Goal: Transaction & Acquisition: Book appointment/travel/reservation

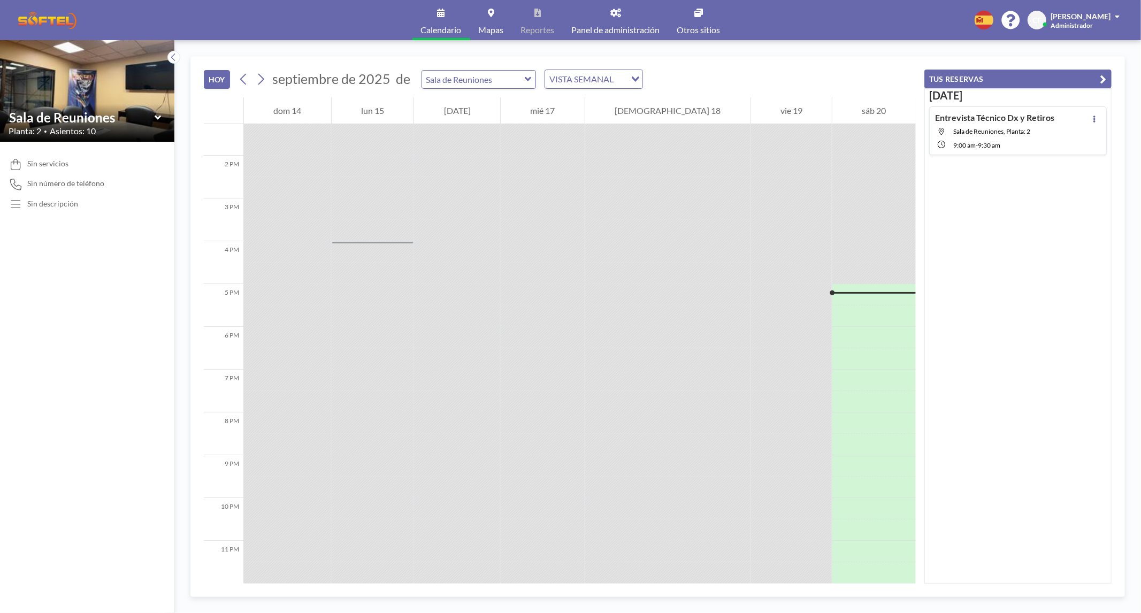
scroll to position [572, 0]
click at [257, 77] on icon at bounding box center [261, 79] width 10 height 16
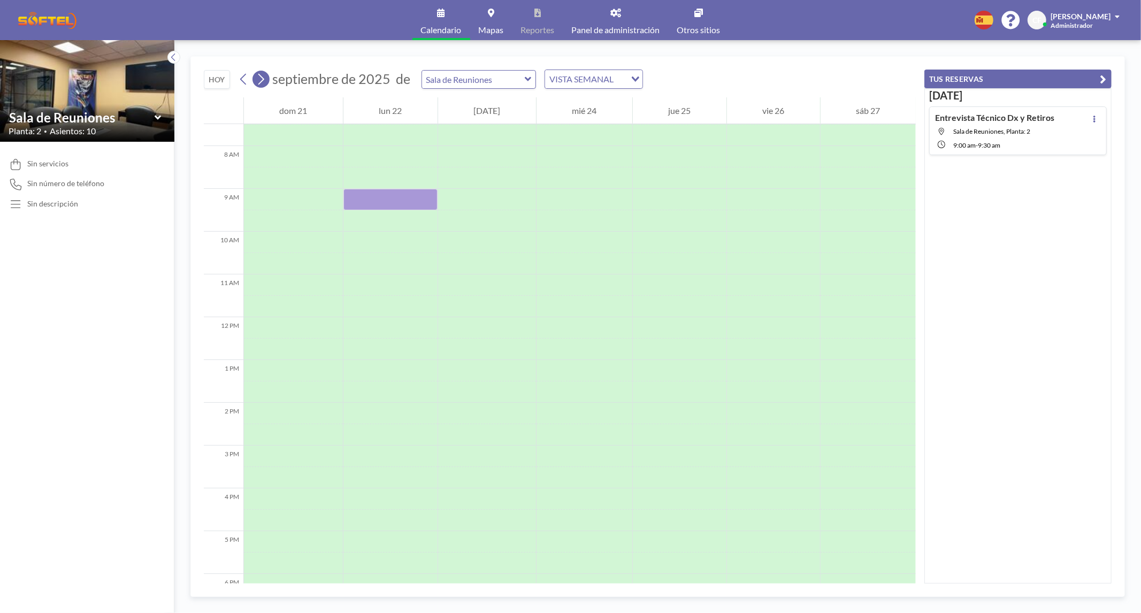
scroll to position [321, 0]
click at [377, 240] on div at bounding box center [390, 241] width 94 height 21
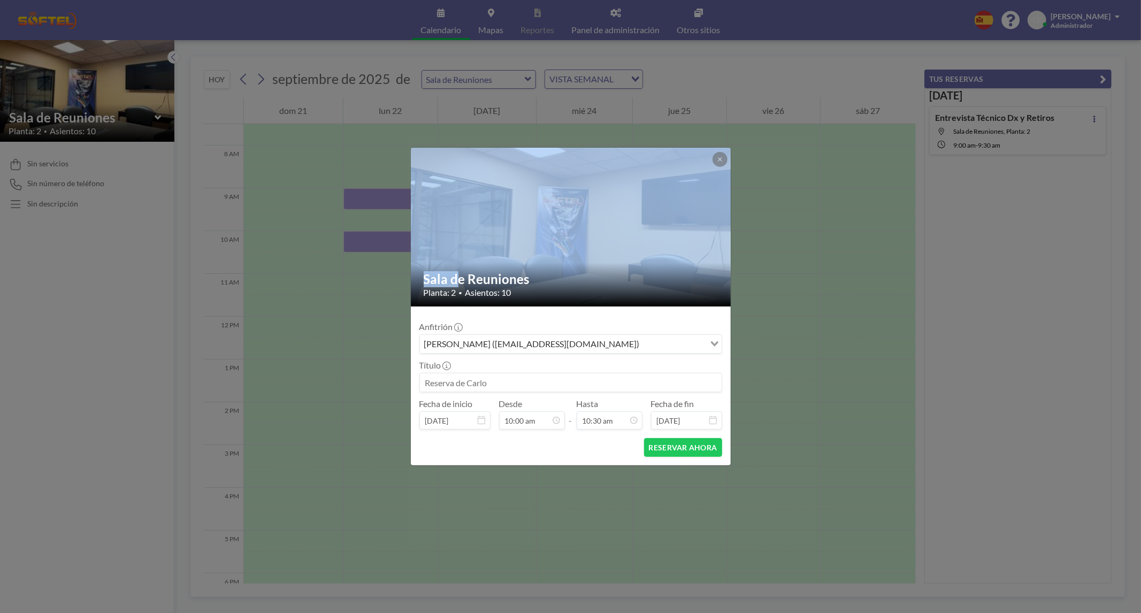
click at [377, 240] on div "Sala de Reuniones Planta: 2 • Asientos: 10 Anfitrión [PERSON_NAME] ([EMAIL_ADDR…" at bounding box center [570, 306] width 1141 height 613
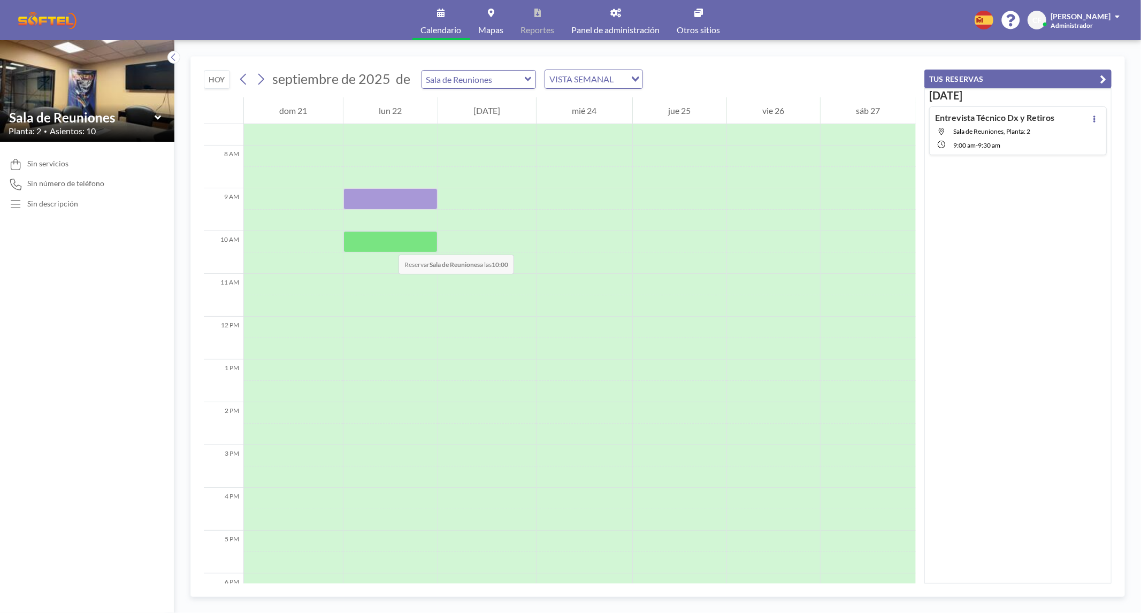
click at [387, 243] on div at bounding box center [390, 241] width 94 height 21
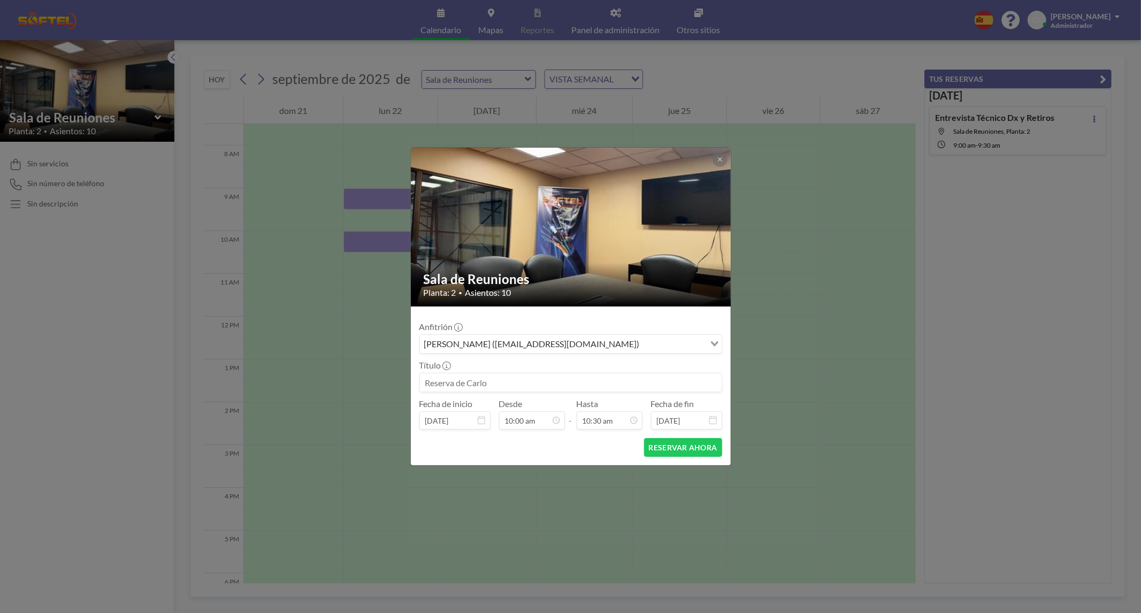
click at [472, 375] on input at bounding box center [571, 382] width 302 height 18
click at [521, 383] on input "Lectura de CV Técnicos dx y Retiros" at bounding box center [571, 382] width 302 height 18
type input "Lectura de CV Técnicos Dx y Retiros"
click at [680, 452] on button "RESERVAR AHORA" at bounding box center [683, 447] width 78 height 19
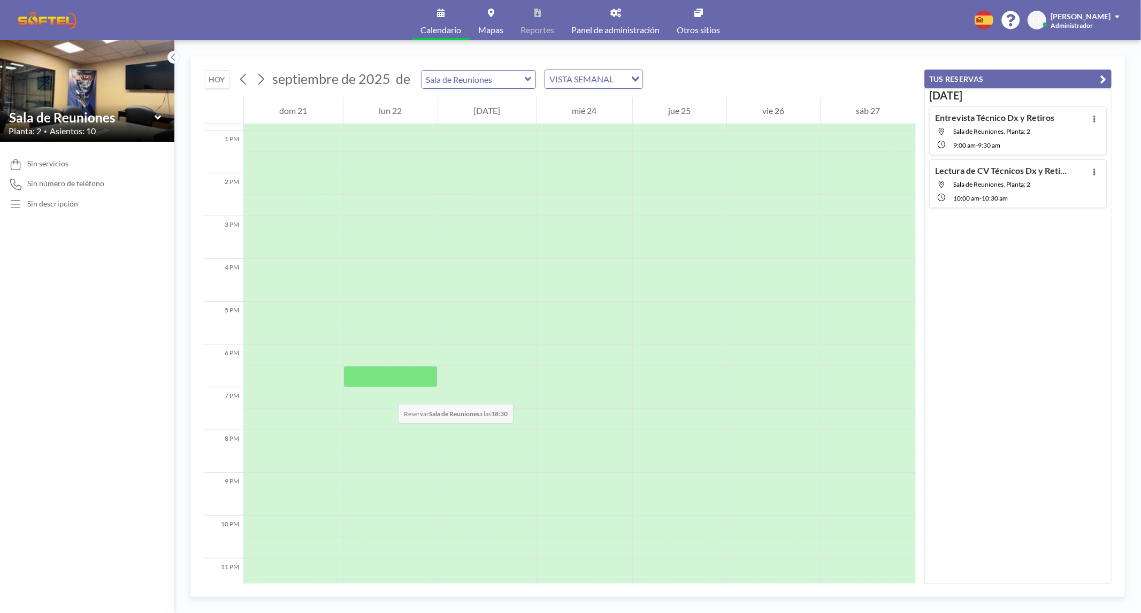
scroll to position [553, 0]
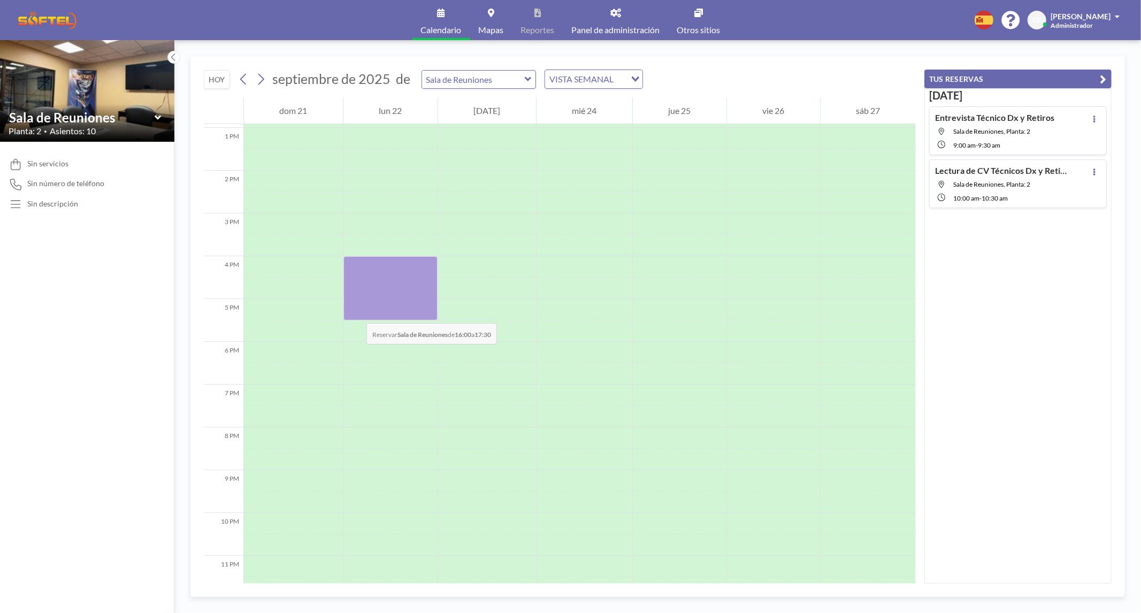
drag, startPoint x: 357, startPoint y: 259, endPoint x: 356, endPoint y: 312, distance: 53.5
click at [356, 312] on div at bounding box center [390, 288] width 94 height 64
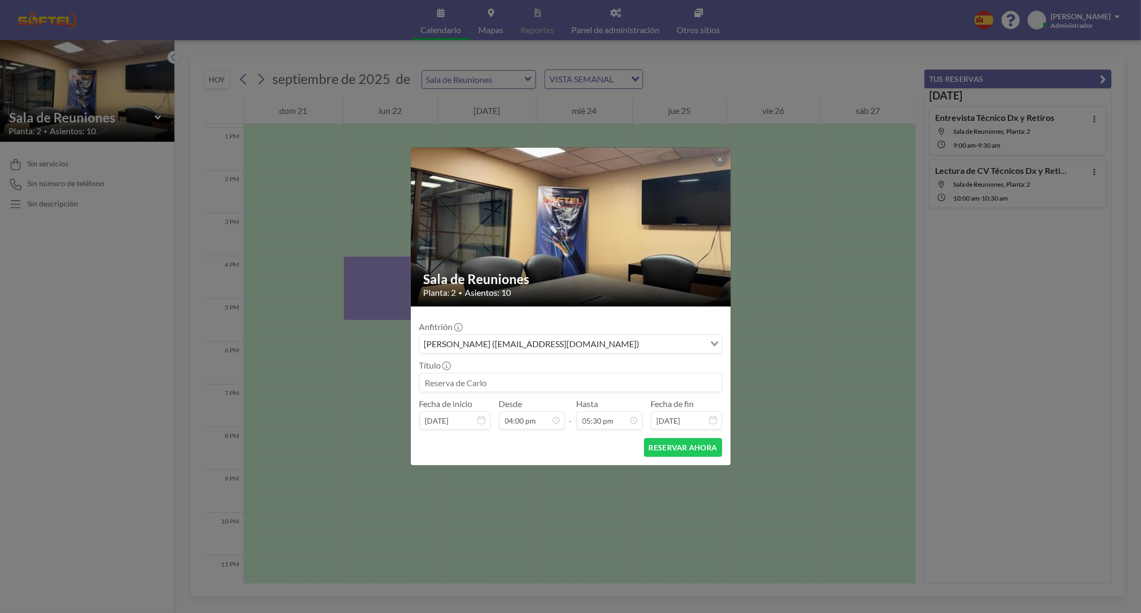
click at [466, 378] on input at bounding box center [571, 382] width 302 height 18
type input "Reunion de operaciones [PERSON_NAME]"
click at [675, 446] on button "RESERVAR AHORA" at bounding box center [683, 447] width 78 height 19
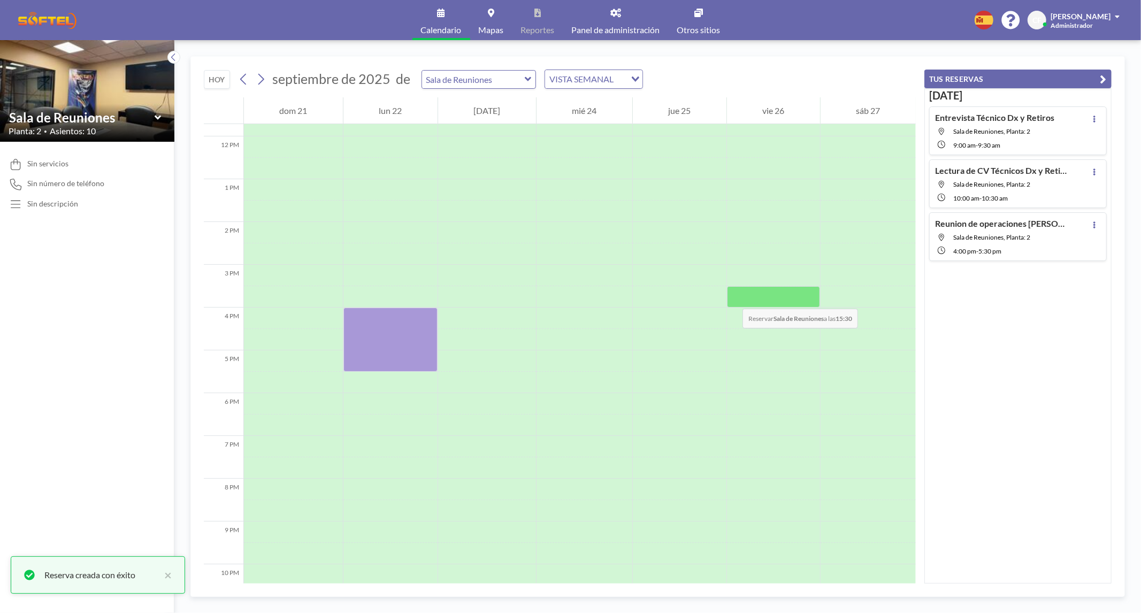
scroll to position [500, 0]
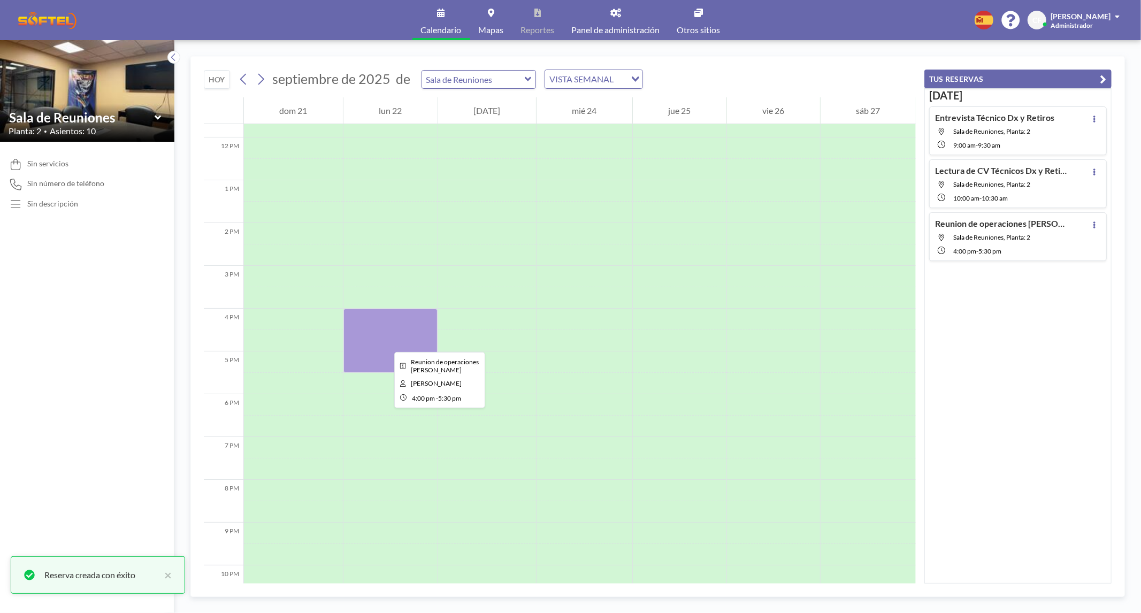
click at [386, 342] on div at bounding box center [390, 341] width 94 height 64
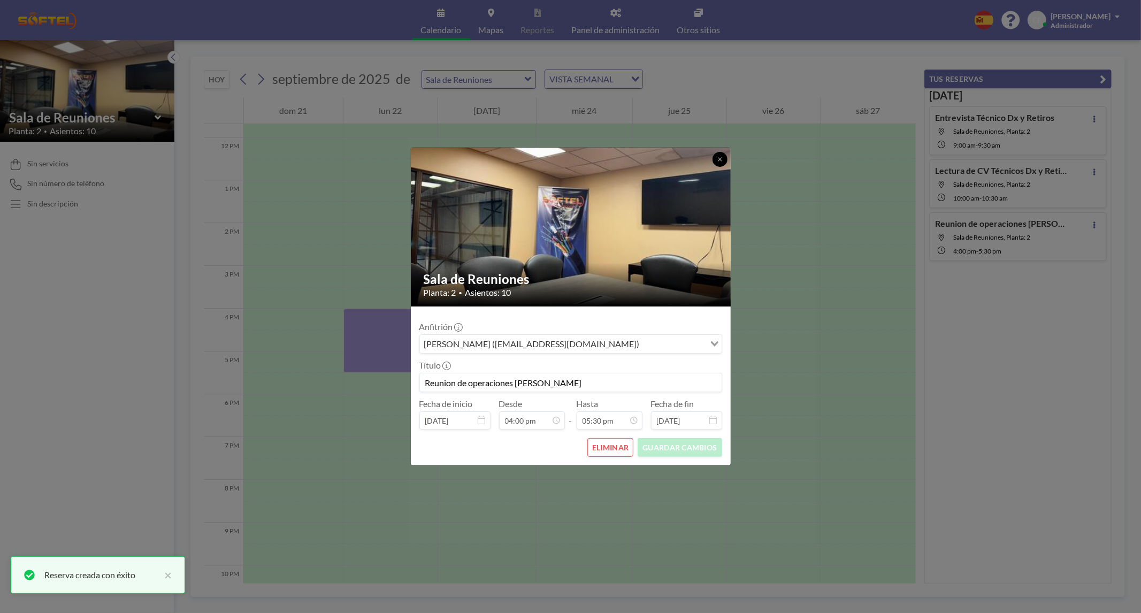
click at [718, 158] on icon at bounding box center [720, 159] width 6 height 6
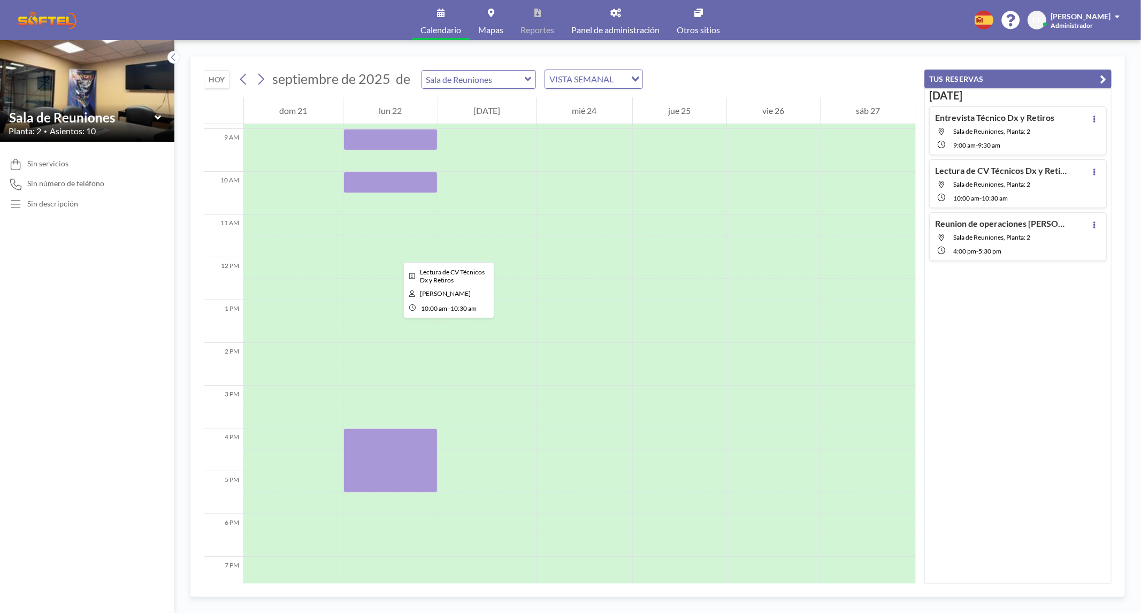
scroll to position [309, 0]
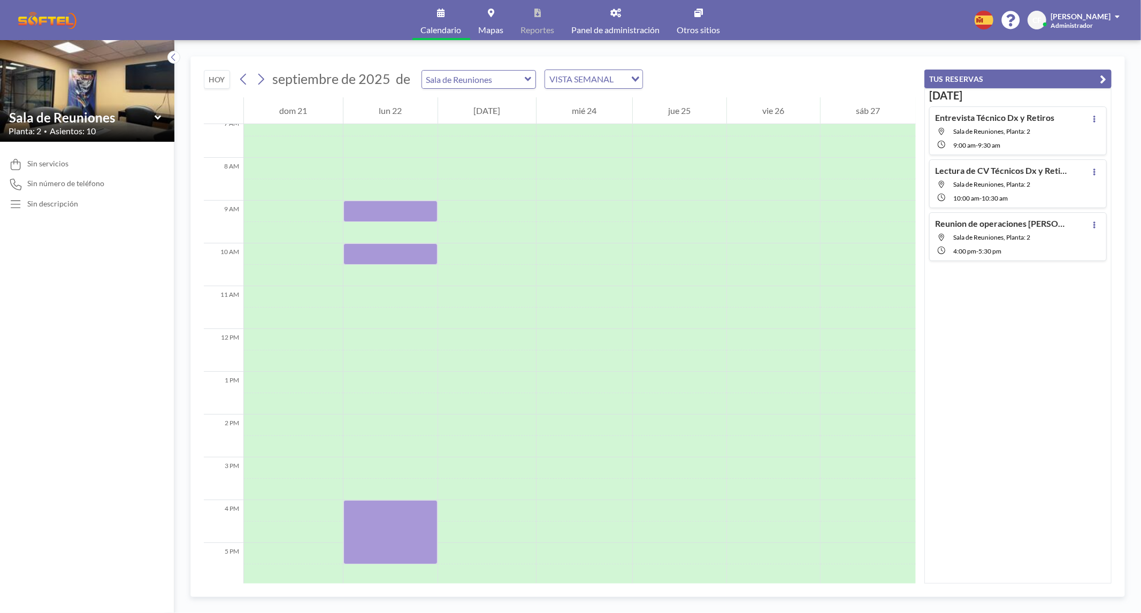
click at [1054, 74] on button "TUS RESERVAS" at bounding box center [1017, 79] width 187 height 19
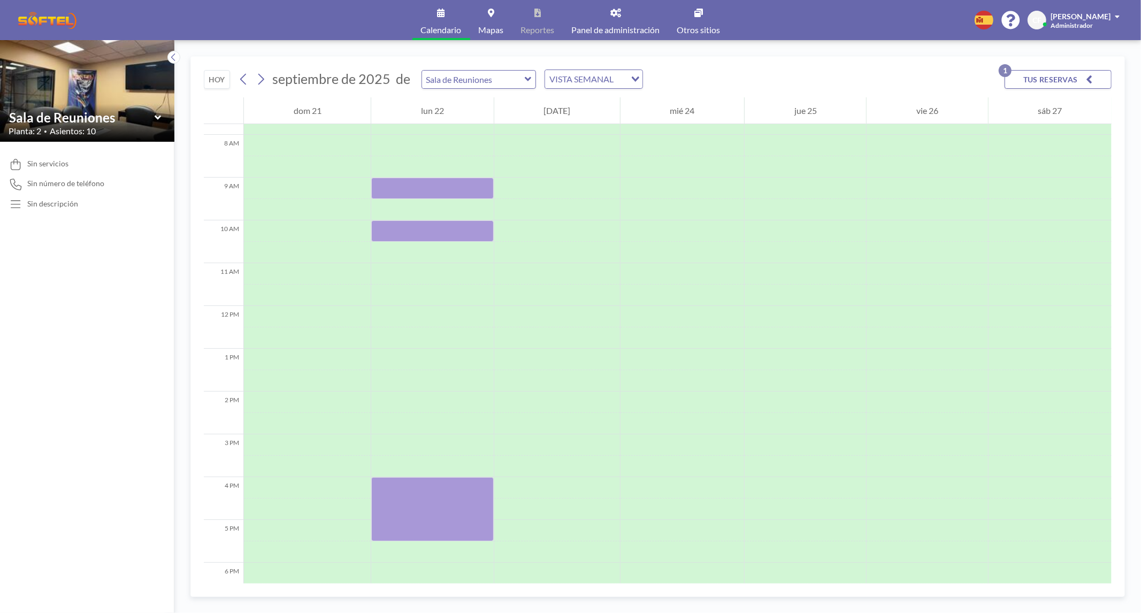
scroll to position [340, 0]
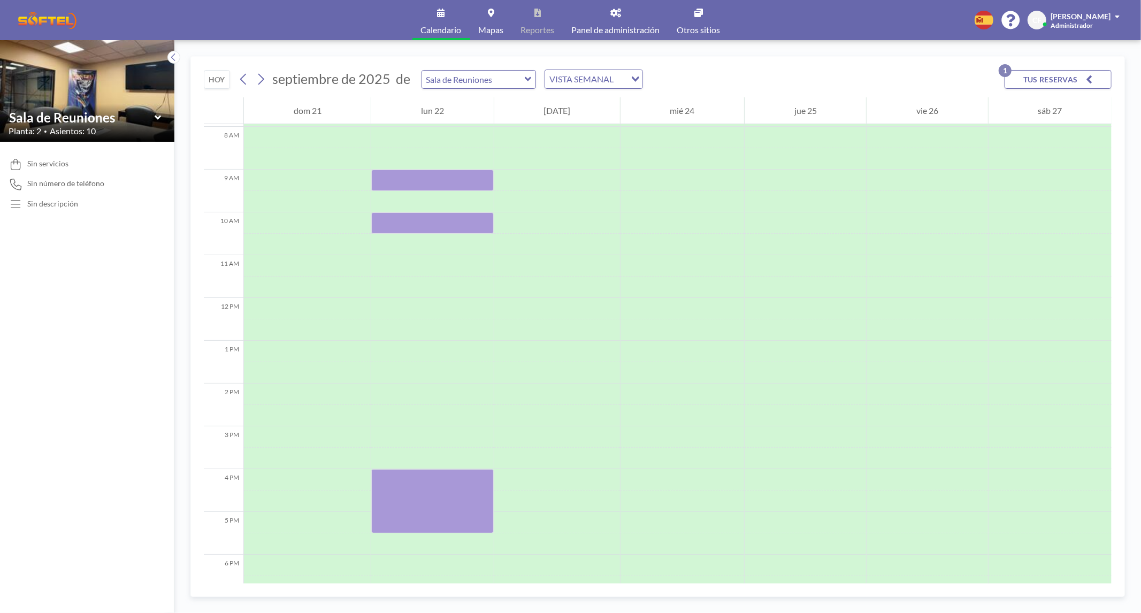
click at [1058, 83] on button "TUS RESERVAS 1" at bounding box center [1058, 79] width 107 height 19
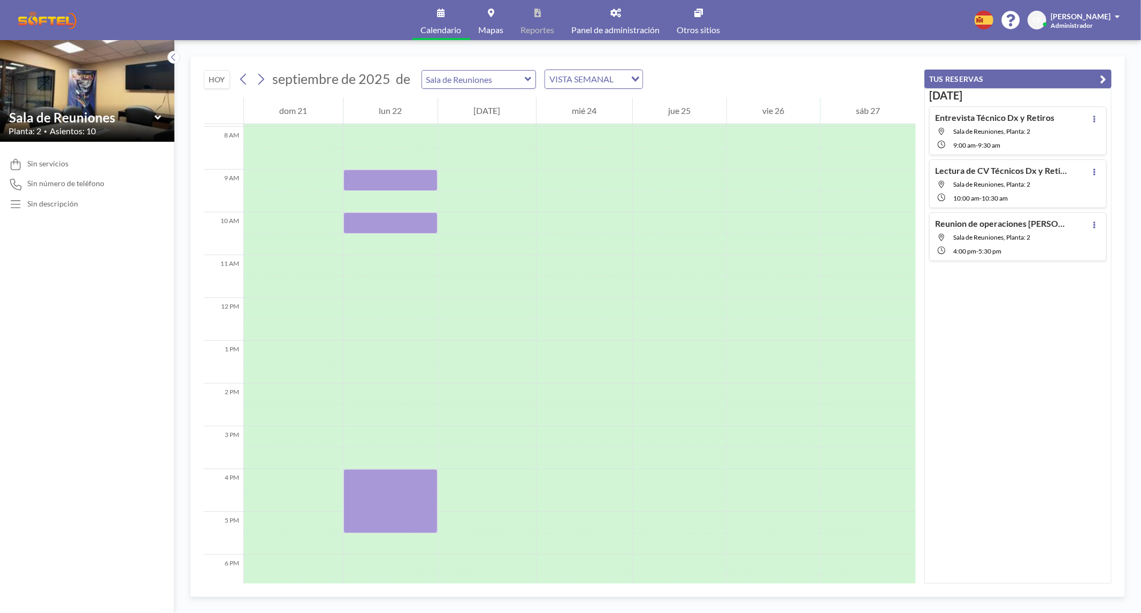
click at [1024, 119] on h4 "Entrevista Técnico Dx y Retiros" at bounding box center [994, 117] width 119 height 11
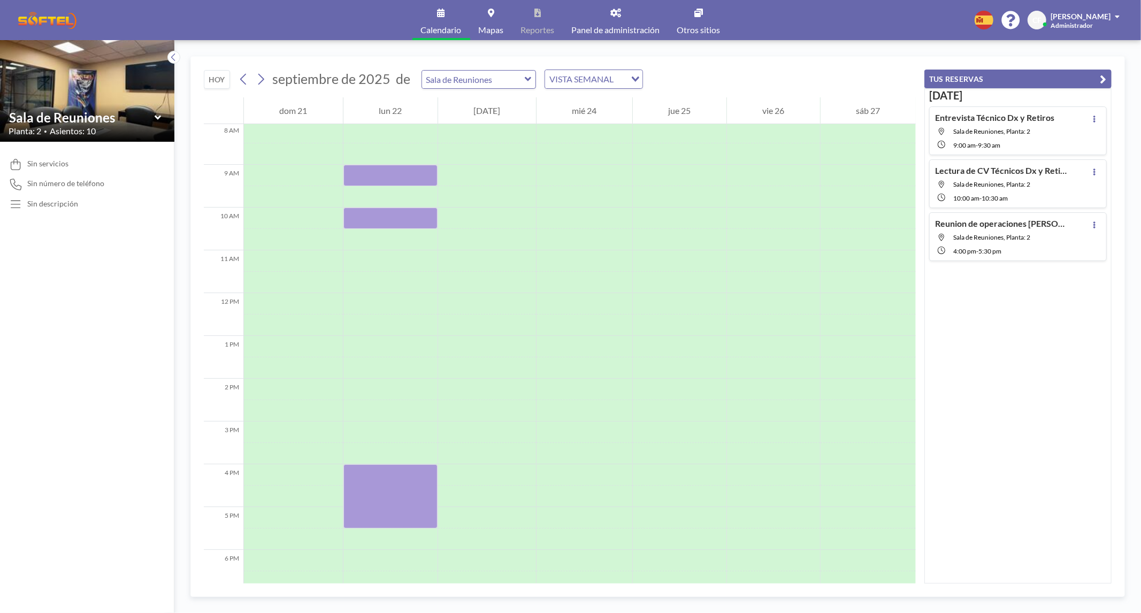
scroll to position [364, 0]
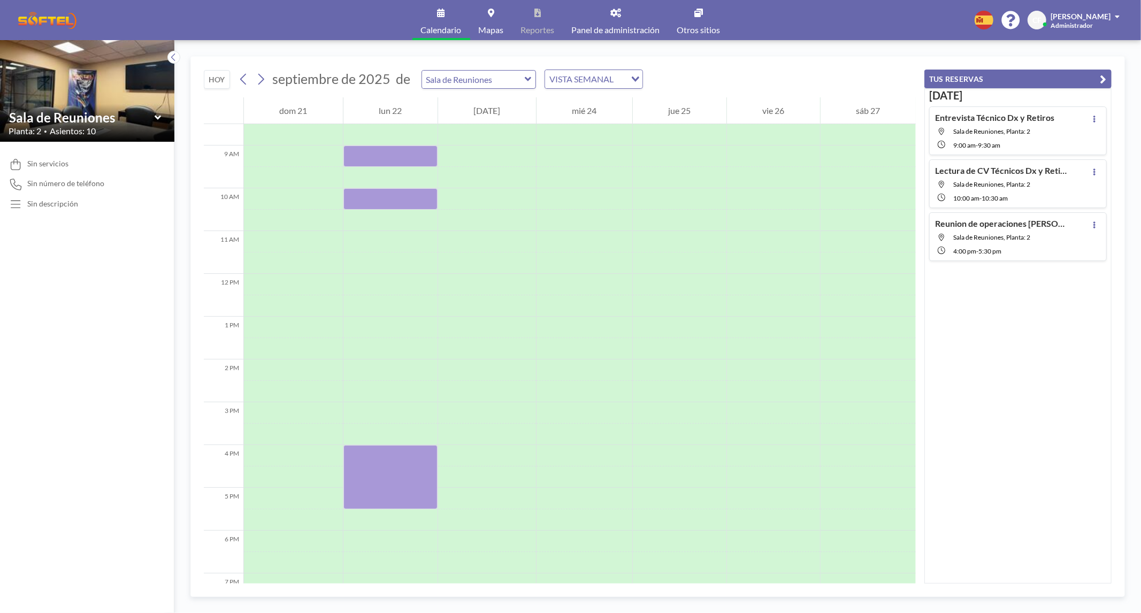
click at [1027, 72] on button "TUS RESERVAS" at bounding box center [1017, 79] width 187 height 19
